Goal: Register for event/course

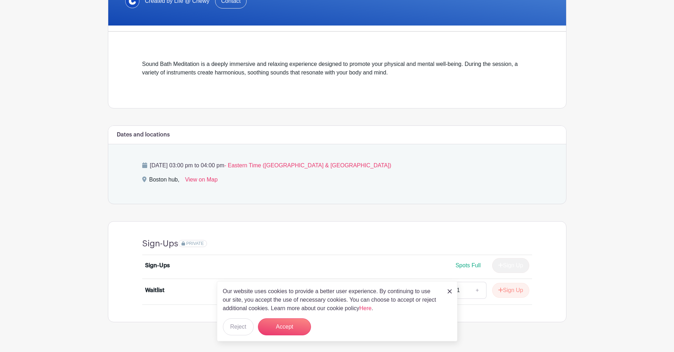
scroll to position [169, 0]
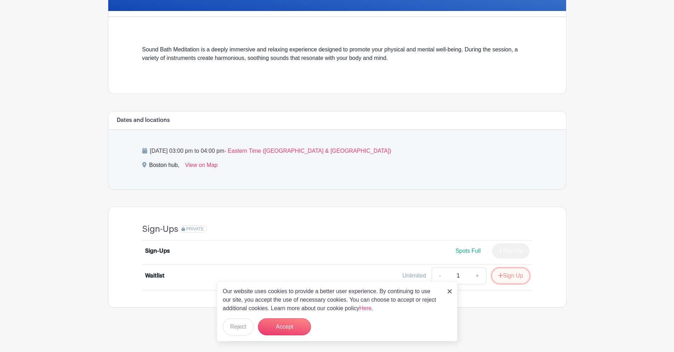
click at [499, 276] on icon "submit" at bounding box center [501, 275] width 5 height 6
click at [452, 289] on div "Our website uses cookies to provide a better user experience. By continuing to …" at bounding box center [337, 311] width 241 height 60
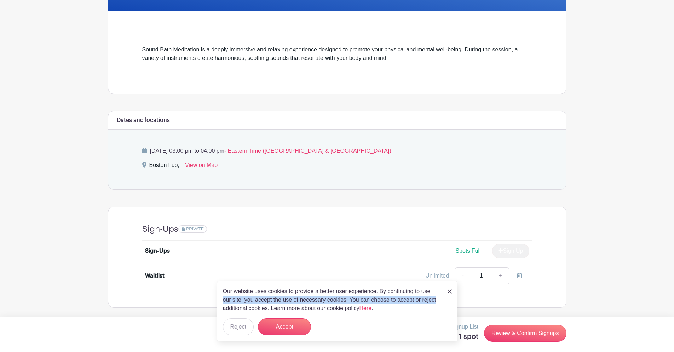
click at [447, 294] on div "Our website uses cookies to provide a better user experience. By continuing to …" at bounding box center [337, 311] width 241 height 60
click at [449, 292] on img at bounding box center [450, 291] width 4 height 4
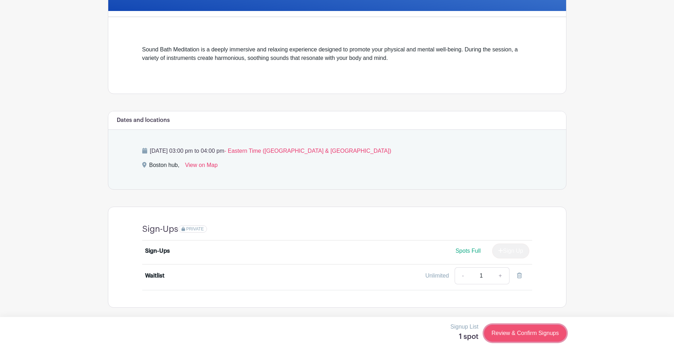
click at [496, 328] on link "Review & Confirm Signups" at bounding box center [525, 332] width 82 height 17
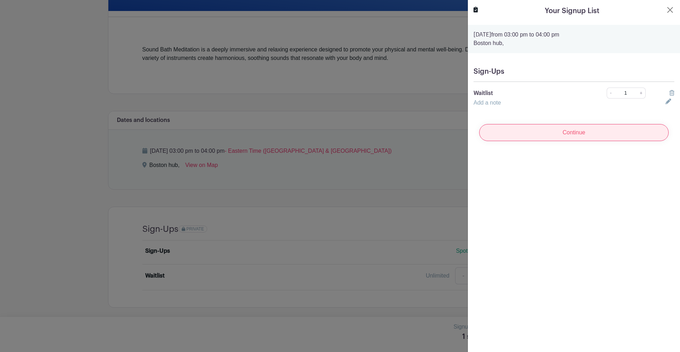
click at [511, 136] on input "Continue" at bounding box center [573, 132] width 189 height 17
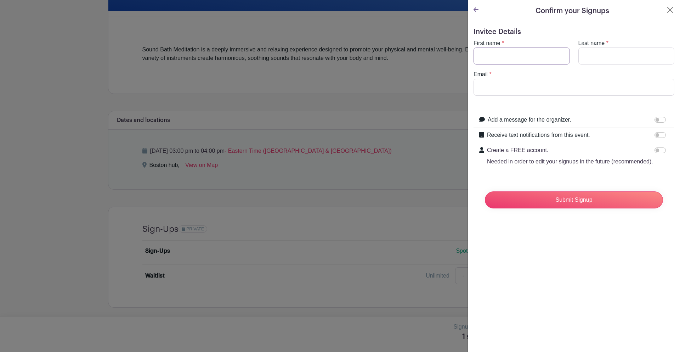
click at [508, 62] on input "First name" at bounding box center [521, 55] width 96 height 17
type input "Sraghvi"
type input "[PERSON_NAME]"
drag, startPoint x: 547, startPoint y: 90, endPoint x: 428, endPoint y: 75, distance: 120.0
click at [428, 324] on div "Signup List 1 spot Review & Confirm Signups Confirm your Signups Invitee Detail…" at bounding box center [337, 324] width 459 height 0
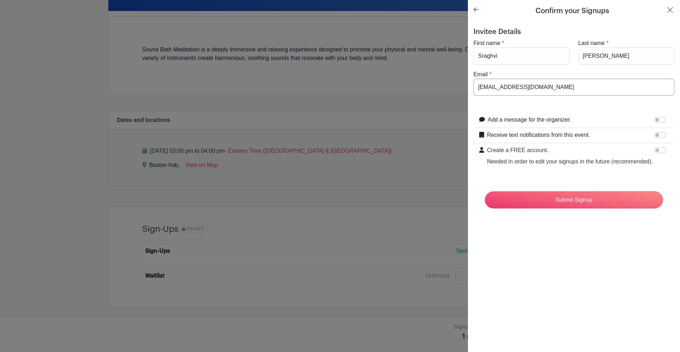
type input "[EMAIL_ADDRESS][DOMAIN_NAME]"
click at [485, 191] on input "Submit Signup" at bounding box center [574, 199] width 178 height 17
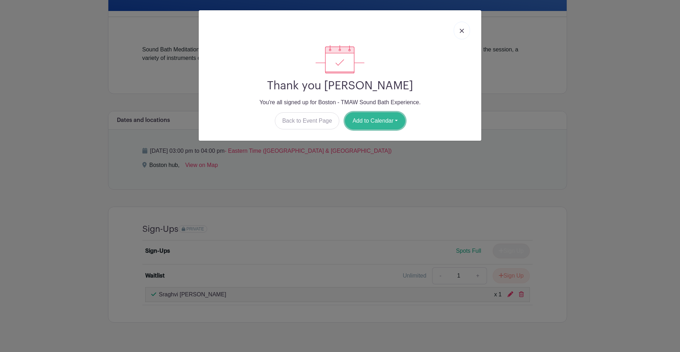
click at [370, 121] on button "Add to Calendar" at bounding box center [375, 120] width 60 height 17
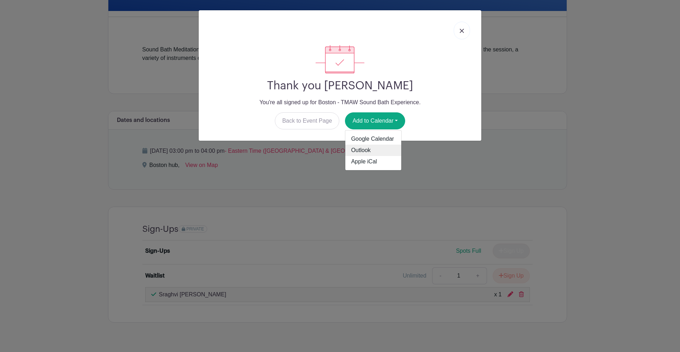
click at [364, 146] on link "Outlook" at bounding box center [373, 149] width 56 height 11
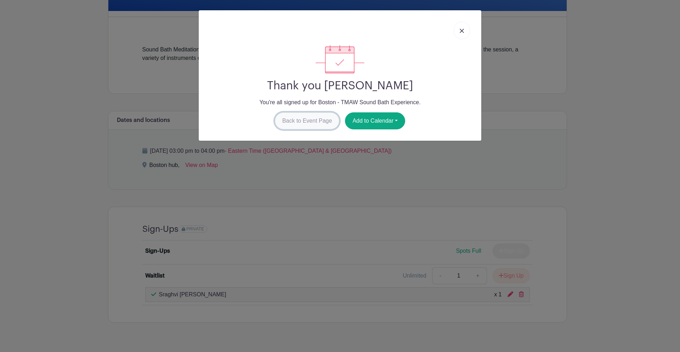
click at [317, 117] on link "Back to Event Page" at bounding box center [307, 120] width 65 height 17
